Goal: Find specific page/section: Find specific page/section

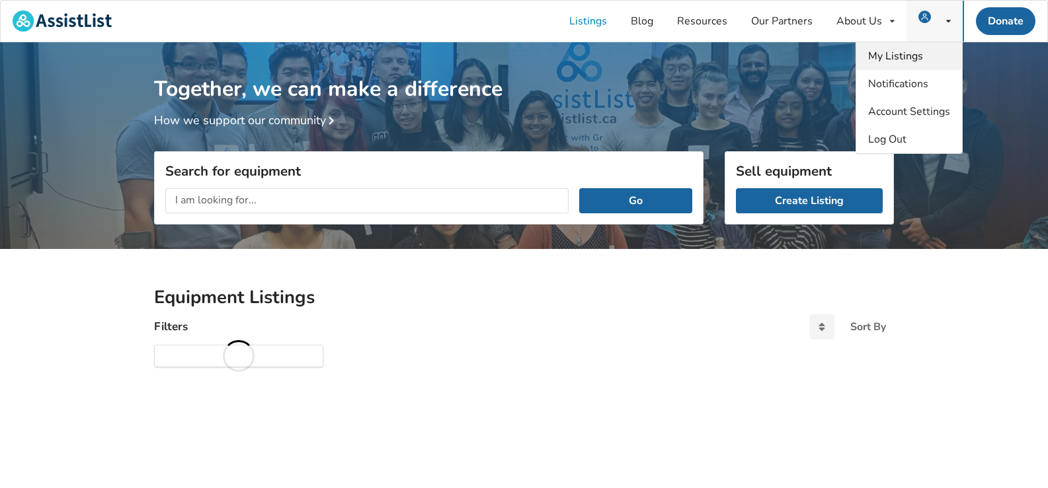
click at [893, 58] on span "My Listings" at bounding box center [895, 56] width 55 height 15
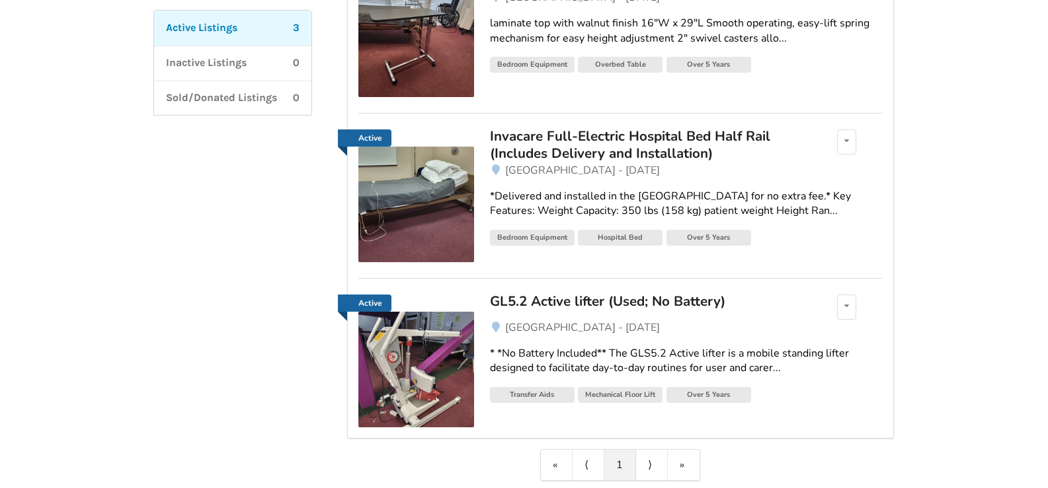
scroll to position [259, 0]
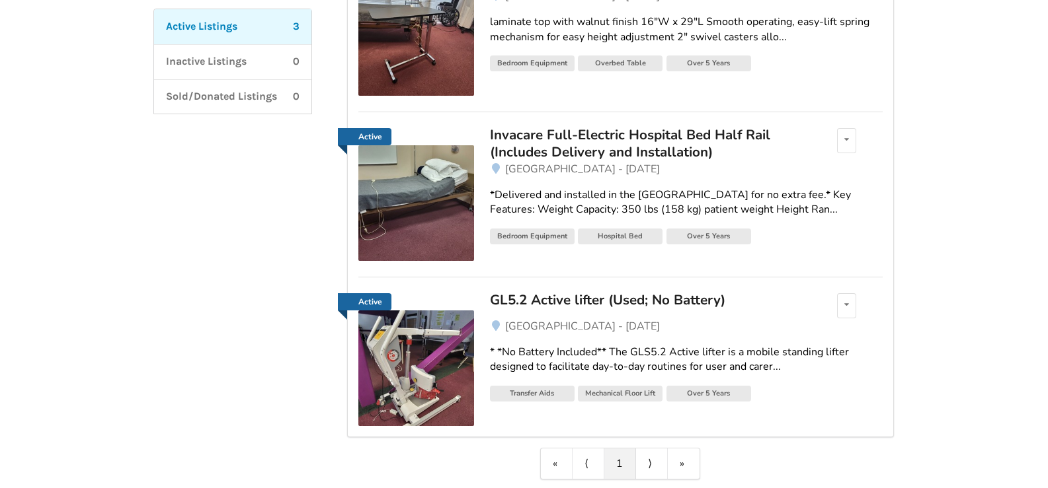
click at [518, 298] on div "GL5.2 Active lifter (Used; No Battery)" at bounding box center [644, 299] width 309 height 17
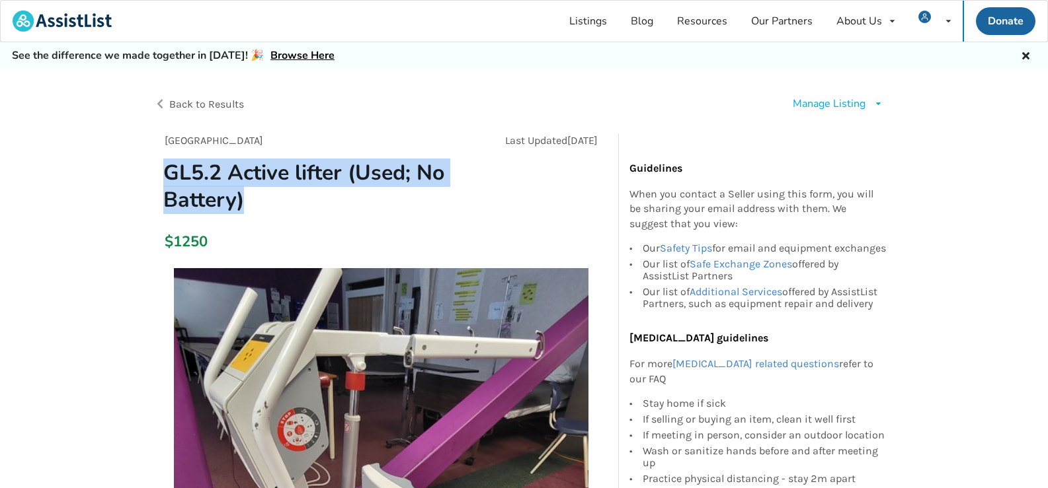
drag, startPoint x: 166, startPoint y: 168, endPoint x: 243, endPoint y: 201, distance: 84.1
click at [243, 201] on h1 "GL5.2 Active lifter (Used; No Battery)" at bounding box center [309, 186] width 313 height 54
copy h1 "GL5.2 Active lifter (Used; No Battery)"
